Goal: Task Accomplishment & Management: Complete application form

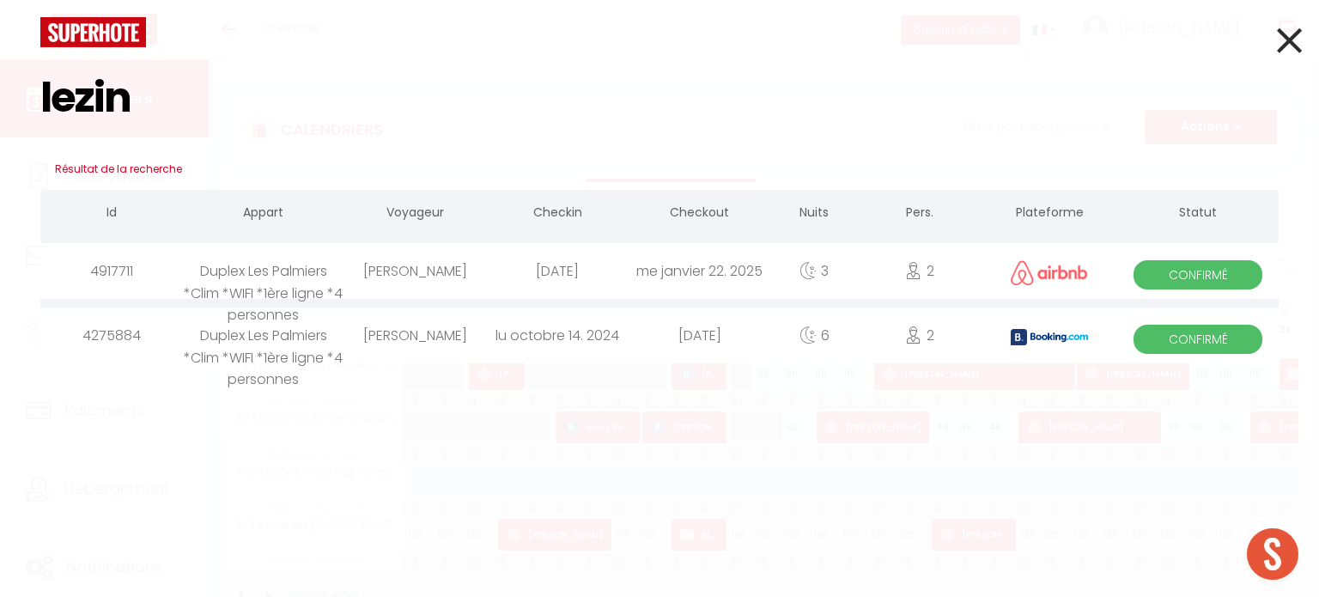
type input "lezin"
click at [424, 273] on div "[PERSON_NAME]" at bounding box center [414, 271] width 143 height 56
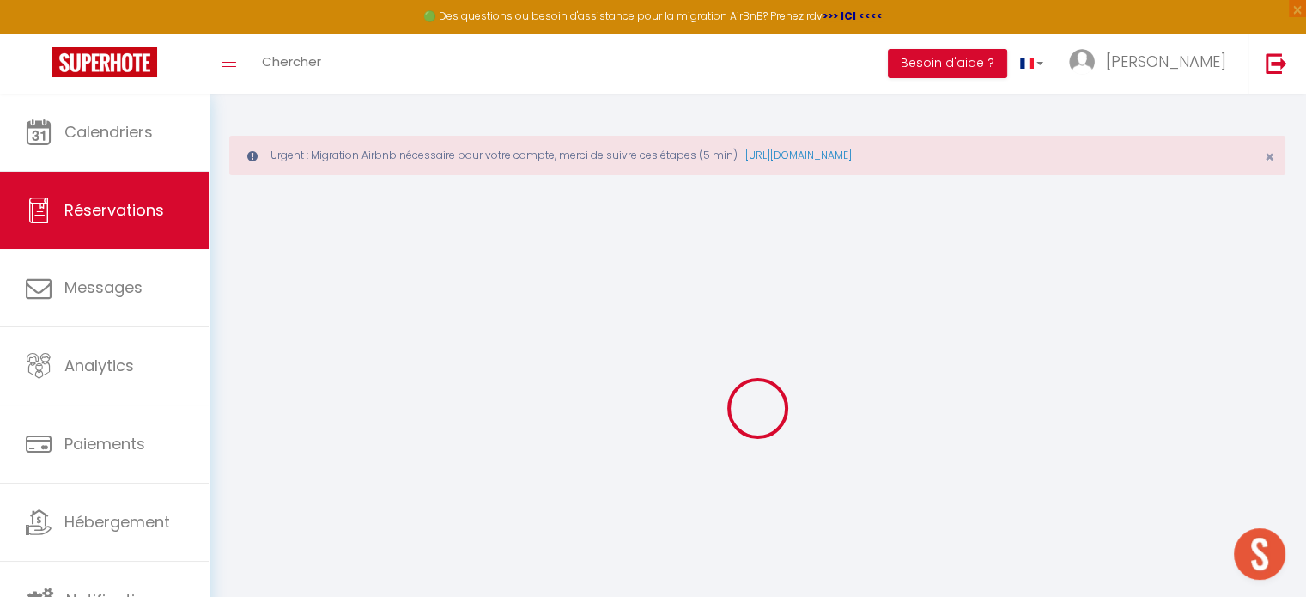
type input "[PERSON_NAME]"
type input "Lezin"
type input "[EMAIL_ADDRESS][DOMAIN_NAME]"
type input "[PHONE_NUMBER]"
select select "FR"
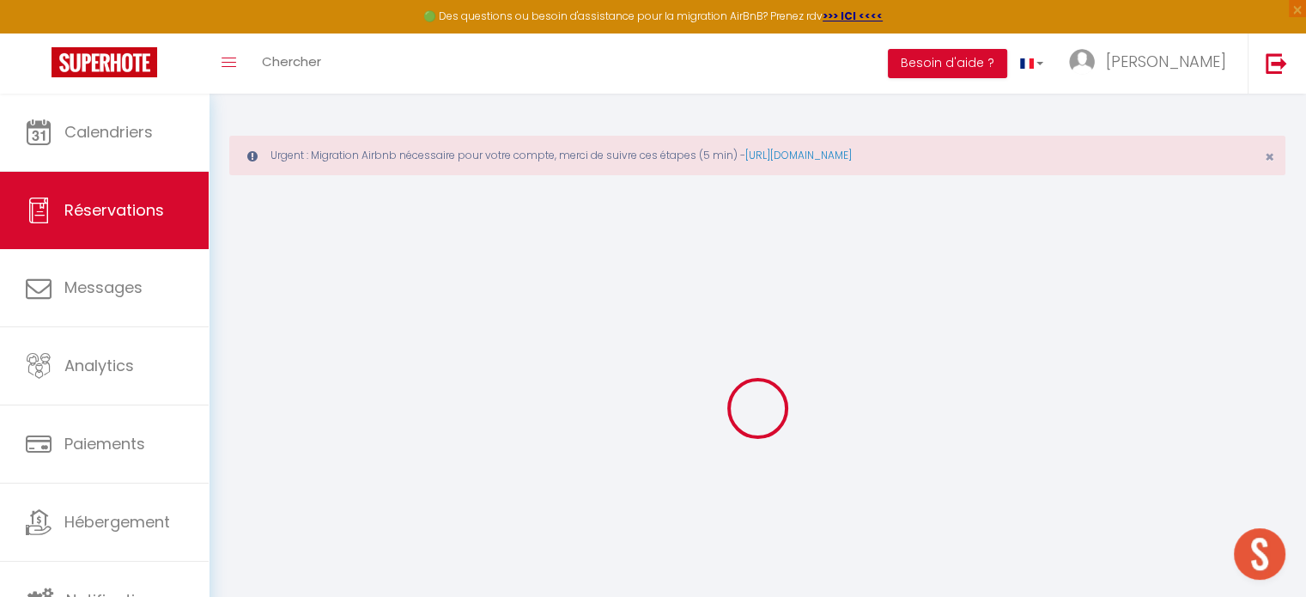
type input "9.86"
select select "40841"
select select "1"
select select
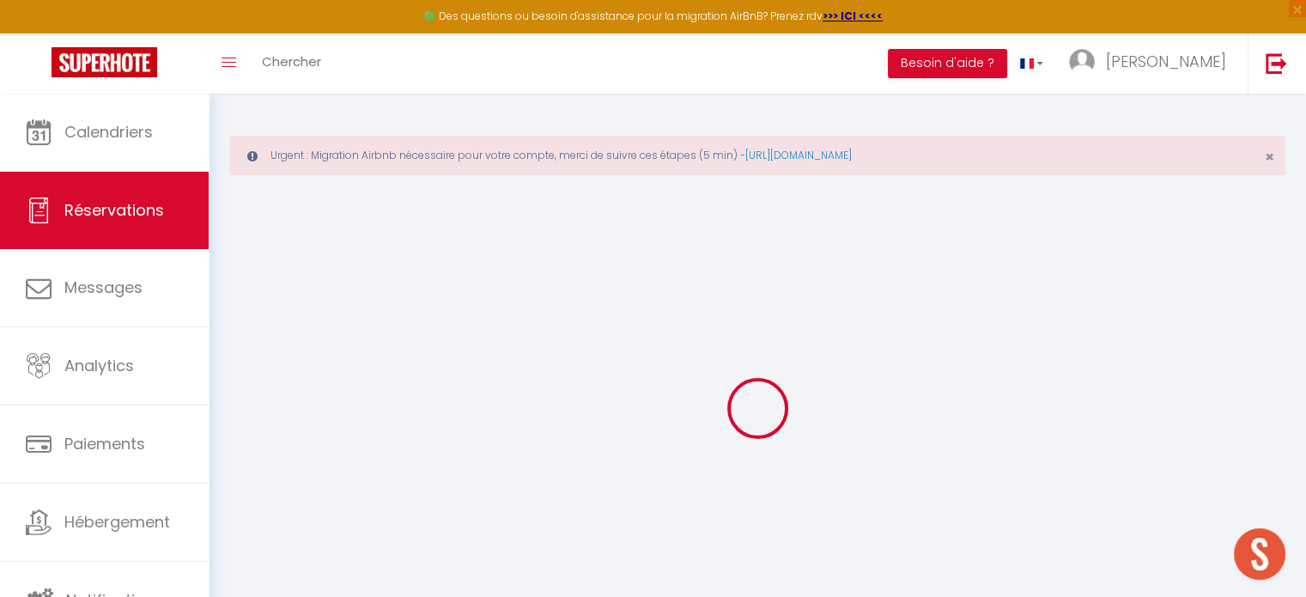
type input "2"
select select "12"
select select
type input "204"
checkbox input "false"
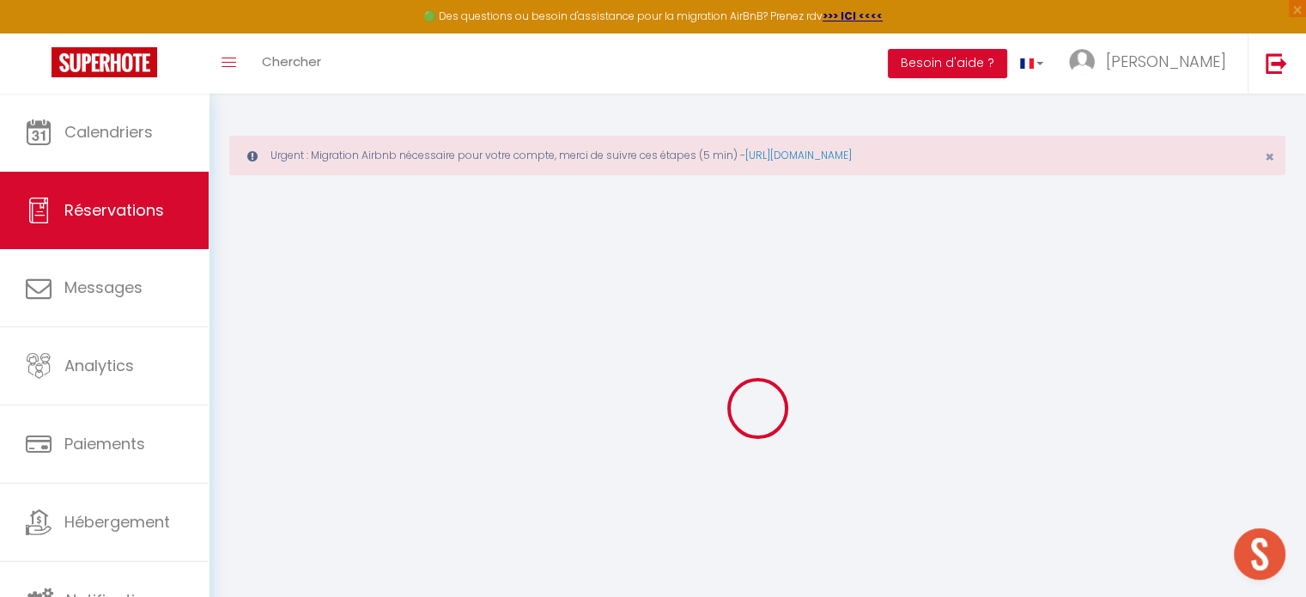
type input "0"
select select "1"
type input "0"
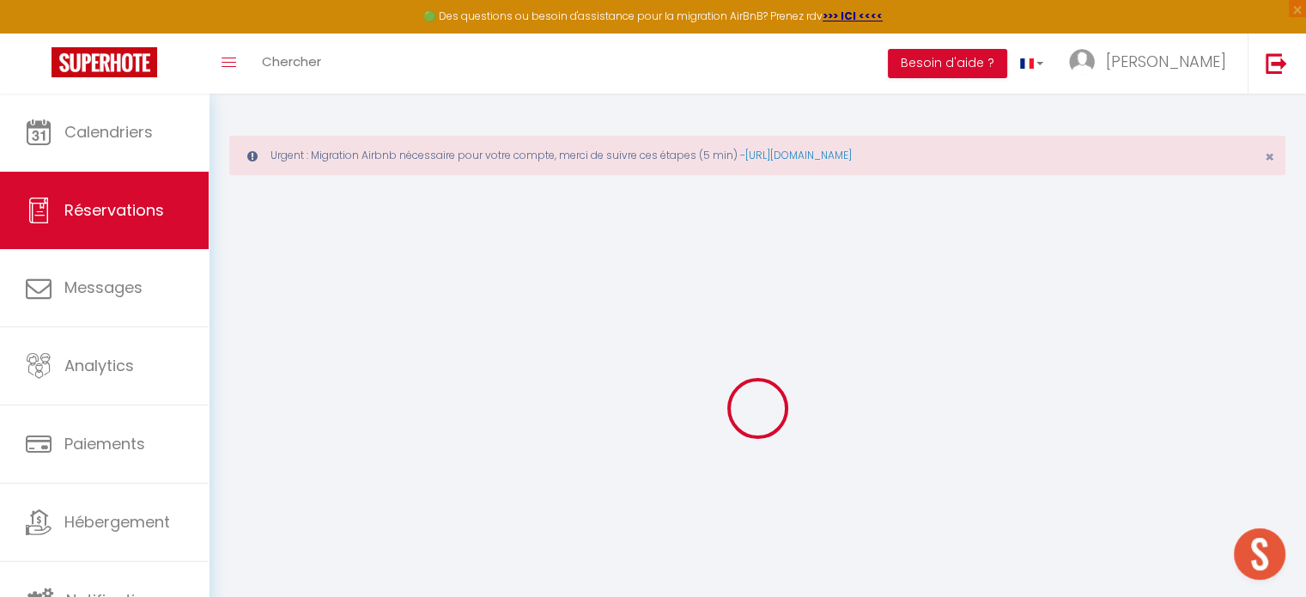
select select
select select "15"
checkbox input "false"
select select
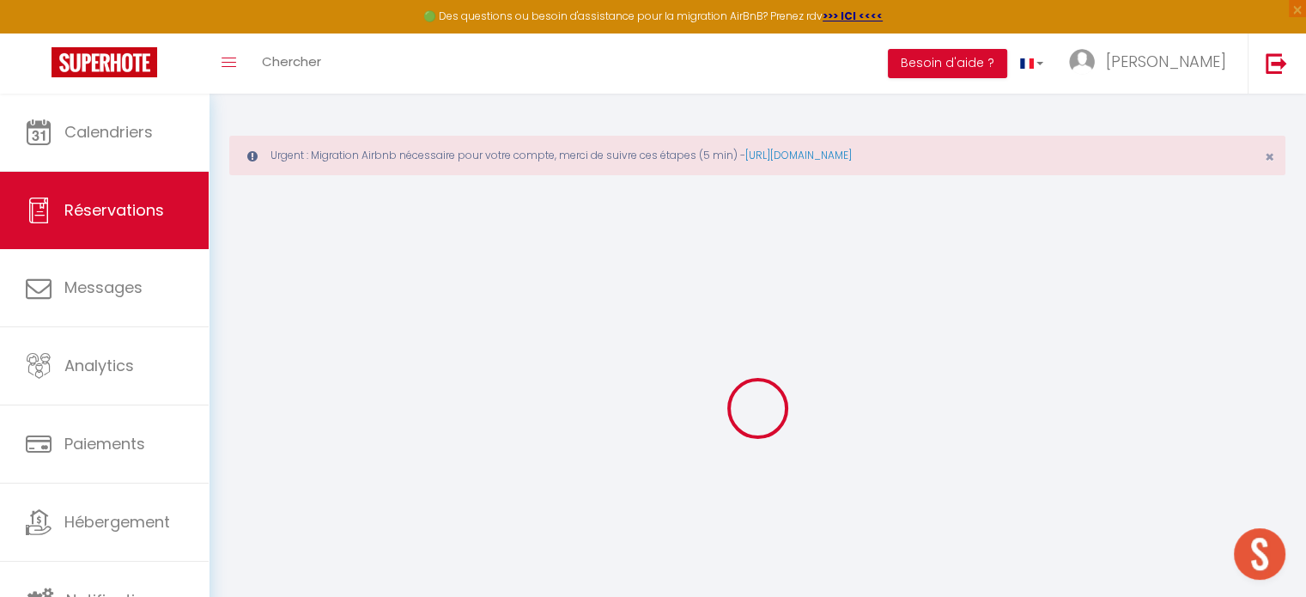
select select
checkbox input "false"
select select
checkbox input "false"
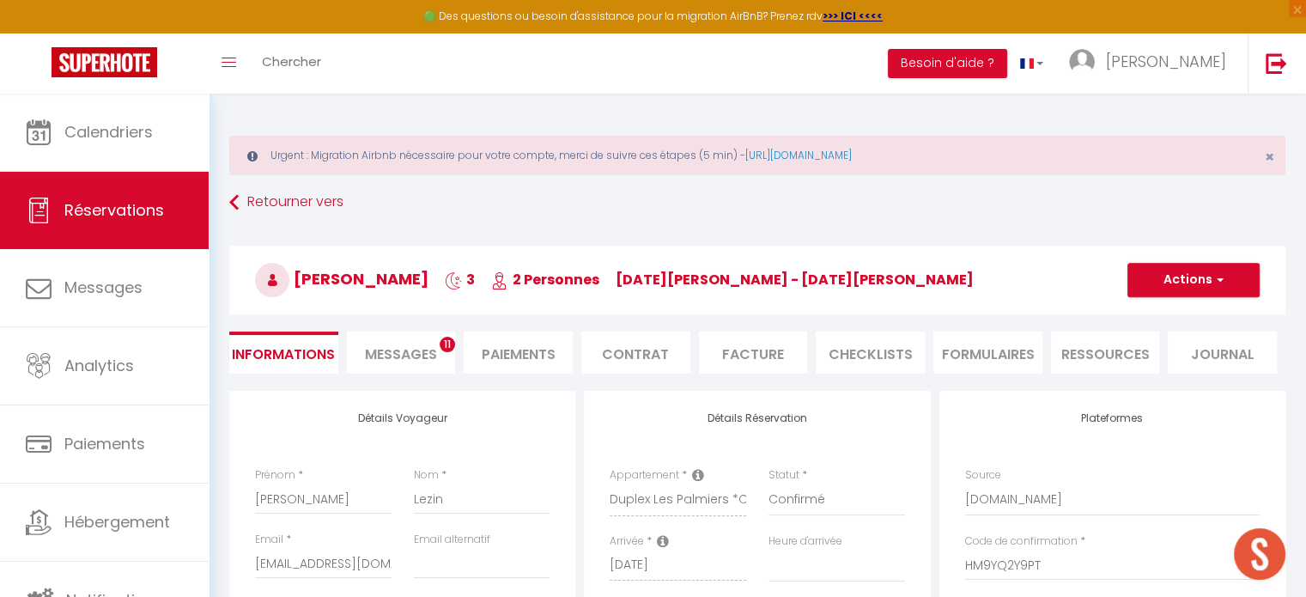
type input "70"
type input "11.22"
select select
checkbox input "false"
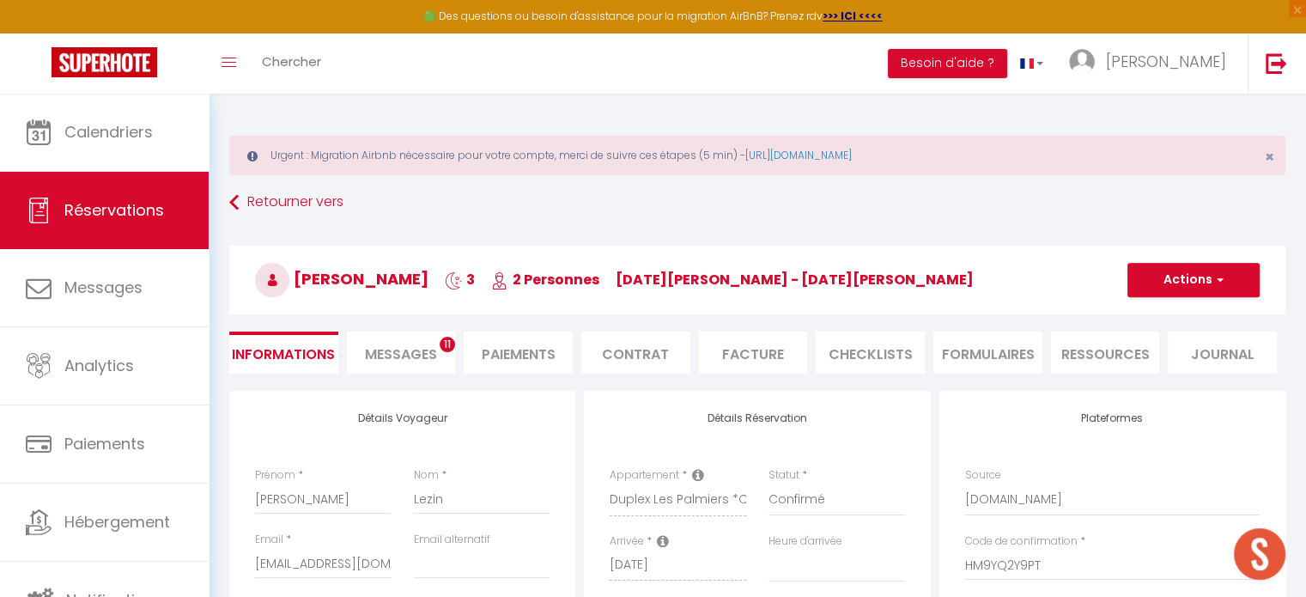
select select
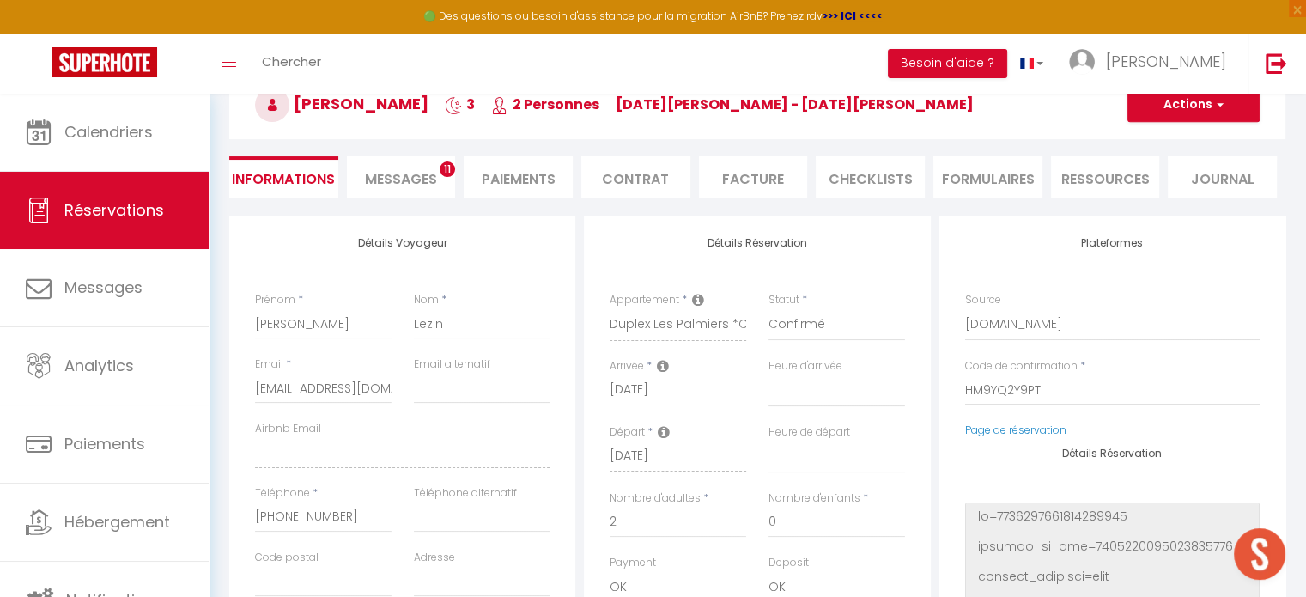
scroll to position [343, 0]
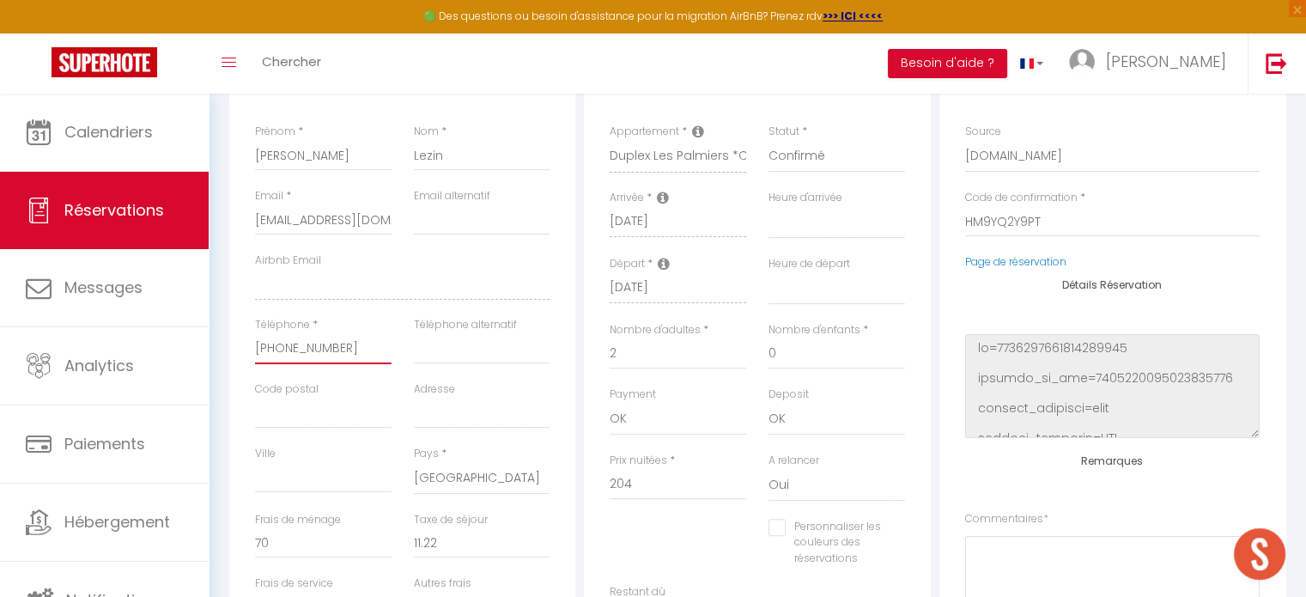
click at [282, 348] on input "[PHONE_NUMBER]" at bounding box center [323, 348] width 137 height 31
